Goal: Use online tool/utility: Utilize a website feature to perform a specific function

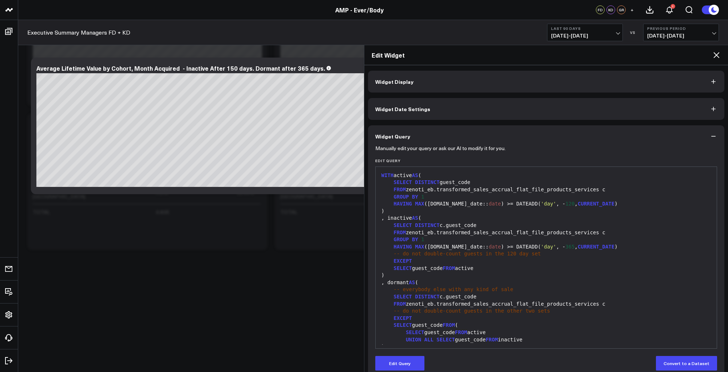
scroll to position [164, 0]
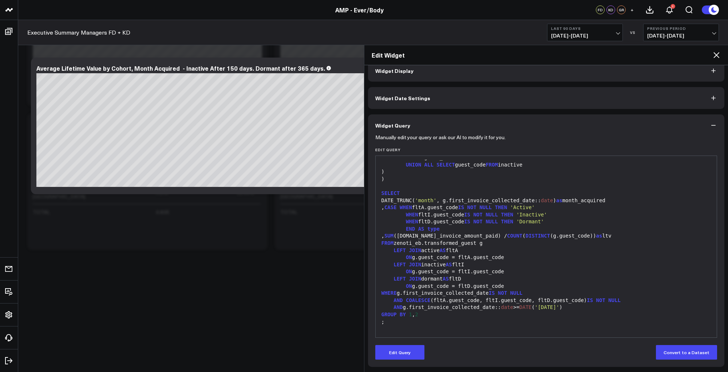
click at [503, 225] on div "END AS type" at bounding box center [547, 228] width 334 height 7
click at [717, 52] on icon at bounding box center [716, 55] width 9 height 9
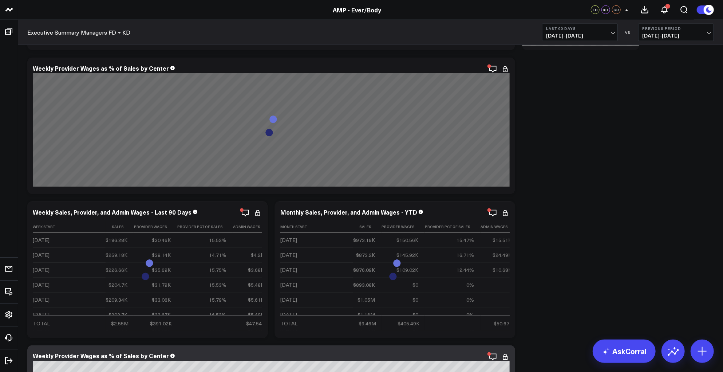
scroll to position [1993, 0]
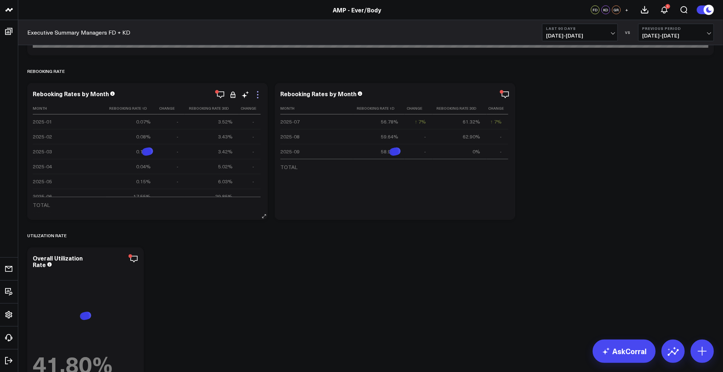
click at [257, 95] on icon at bounding box center [258, 94] width 9 height 9
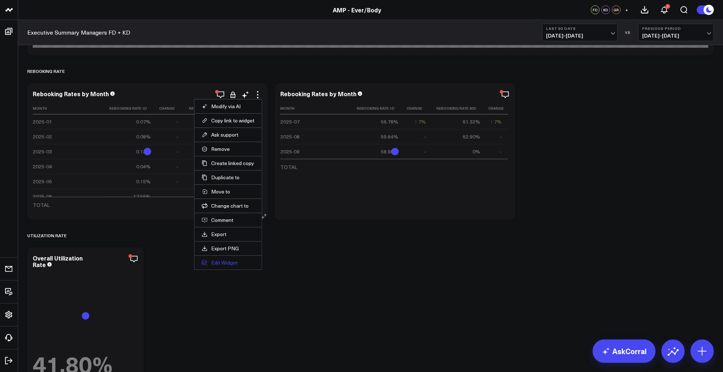
click at [224, 262] on button "Edit Widget" at bounding box center [228, 262] width 53 height 7
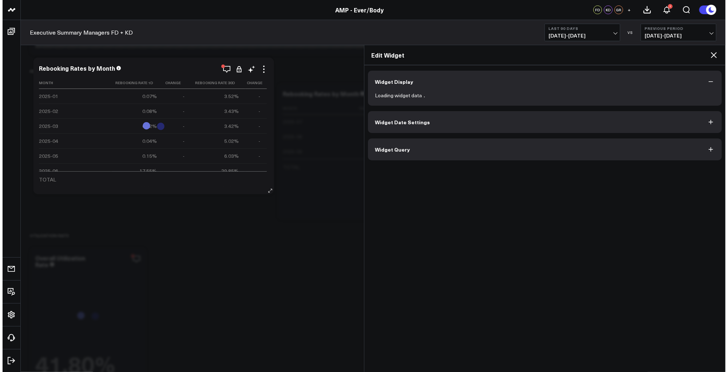
scroll to position [1986, 0]
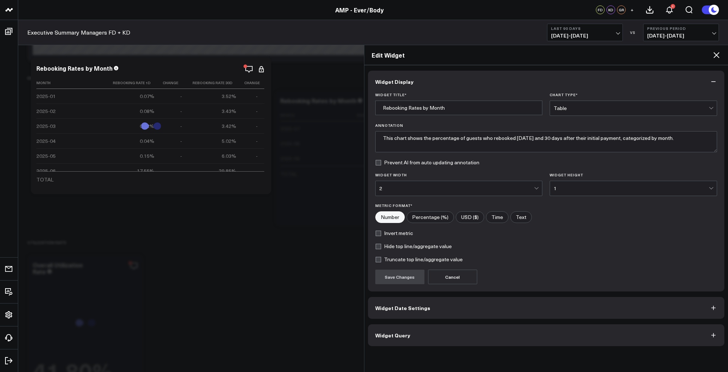
click at [431, 309] on button "Widget Date Settings" at bounding box center [546, 308] width 357 height 22
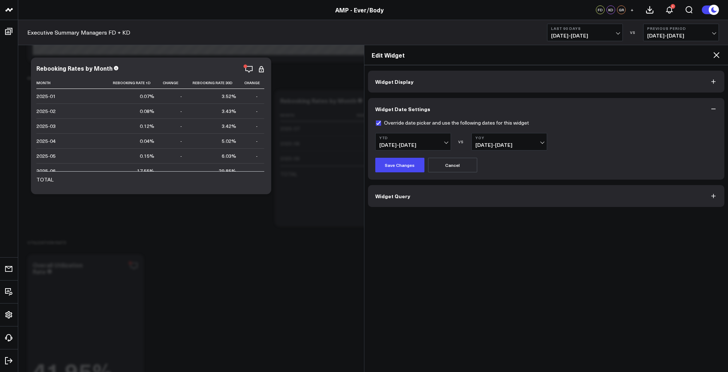
click at [422, 73] on button "Widget Display" at bounding box center [546, 82] width 357 height 22
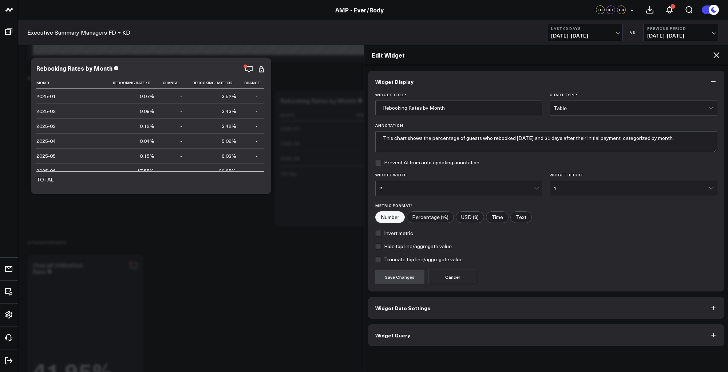
click at [426, 303] on button "Widget Date Settings" at bounding box center [546, 308] width 357 height 22
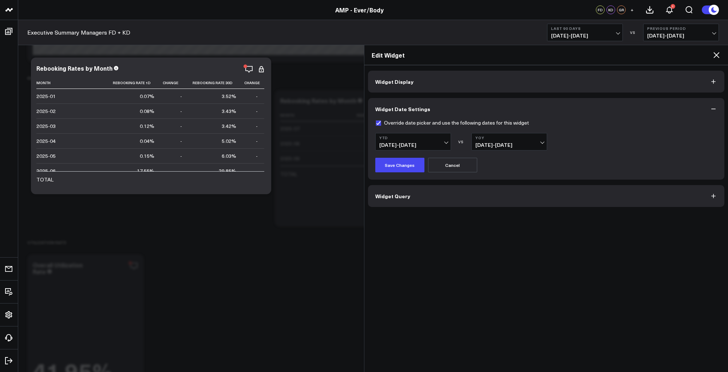
click at [436, 197] on button "Widget Query" at bounding box center [546, 196] width 357 height 22
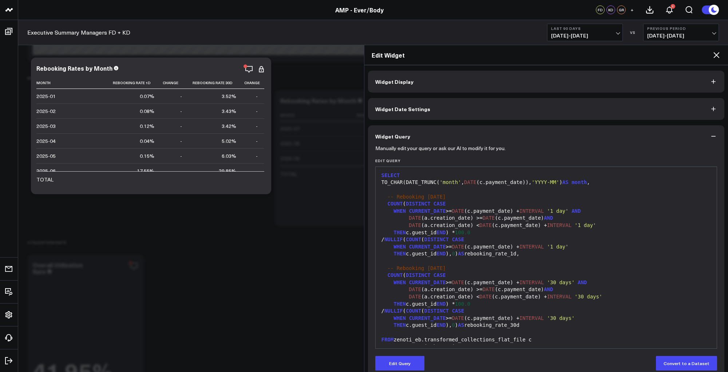
click at [497, 227] on div "DATE (a.creation_date) < DATE (c.payment_date) + INTERVAL '1 day'" at bounding box center [547, 225] width 334 height 7
click at [409, 361] on button "Edit Query" at bounding box center [400, 363] width 49 height 15
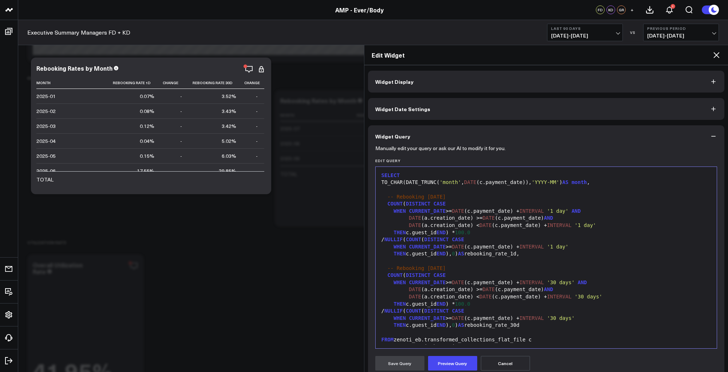
click at [517, 273] on div "COUNT ( DISTINCT CASE" at bounding box center [547, 275] width 334 height 7
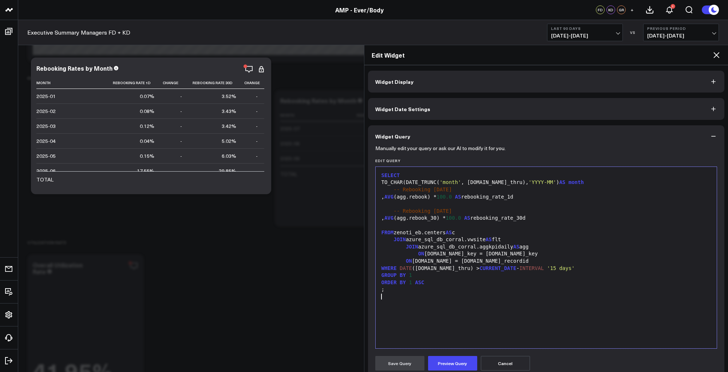
scroll to position [0, 0]
click at [455, 357] on button "Preview Query" at bounding box center [452, 363] width 49 height 15
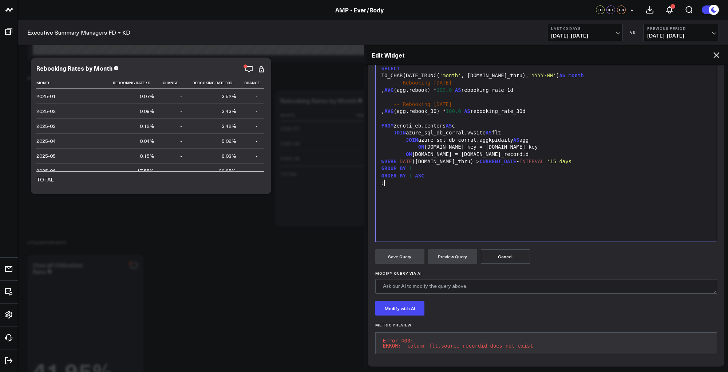
click at [491, 179] on div ";" at bounding box center [547, 182] width 334 height 7
click at [459, 151] on div "ON [DOMAIN_NAME] = [DOMAIN_NAME]_recordid" at bounding box center [547, 154] width 334 height 7
click at [452, 250] on button "Preview Query" at bounding box center [452, 256] width 49 height 15
